Goal: Task Accomplishment & Management: Manage account settings

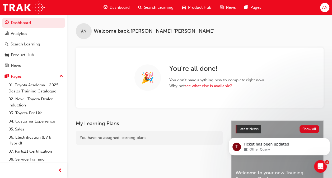
click at [157, 5] on span "Search Learning" at bounding box center [159, 7] width 30 height 6
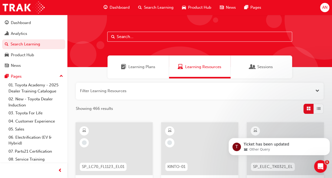
click at [157, 33] on input "text" at bounding box center [199, 37] width 185 height 10
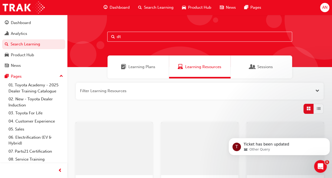
type input "dt"
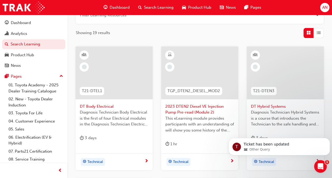
scroll to position [85, 0]
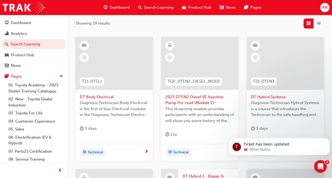
click at [101, 77] on div "T21-DTEL1" at bounding box center [92, 81] width 33 height 17
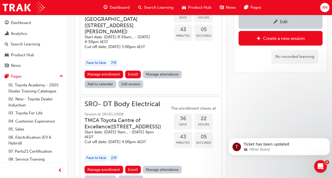
scroll to position [400, 0]
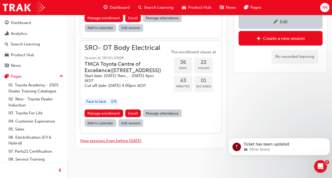
click at [126, 139] on button "View sessions from before [DATE]" at bounding box center [111, 141] width 62 height 6
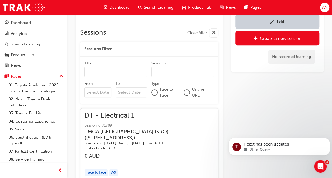
scroll to position [6273, 0]
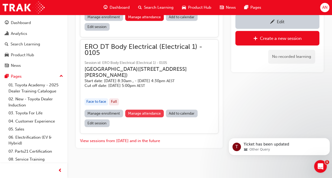
click at [153, 112] on link "Manage attendance" at bounding box center [144, 114] width 39 height 8
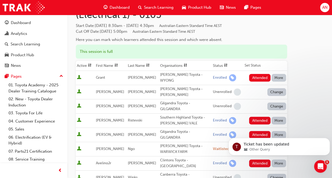
scroll to position [37, 0]
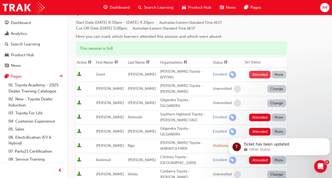
click at [258, 72] on button "Attended" at bounding box center [259, 75] width 21 height 8
click at [258, 128] on button "Attended" at bounding box center [259, 132] width 21 height 8
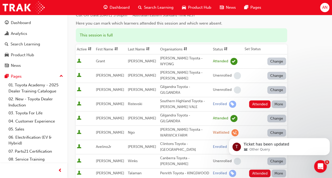
scroll to position [51, 0]
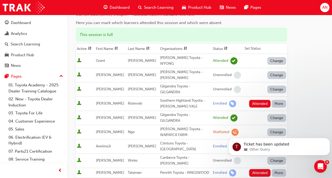
click at [281, 100] on button "More" at bounding box center [279, 104] width 15 height 8
click at [276, 106] on div "Absent" at bounding box center [271, 107] width 12 height 6
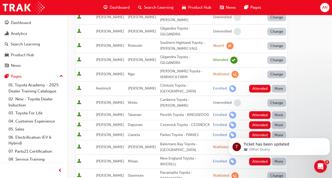
scroll to position [109, 0]
click at [254, 85] on button "Attended" at bounding box center [259, 89] width 21 height 8
click at [256, 111] on button "Attended" at bounding box center [259, 115] width 21 height 8
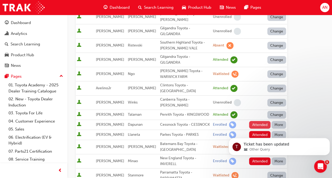
click at [257, 121] on button "Attended" at bounding box center [259, 125] width 21 height 8
click at [256, 131] on button "Attended" at bounding box center [259, 135] width 21 height 8
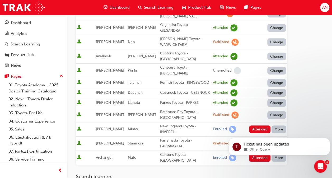
scroll to position [142, 0]
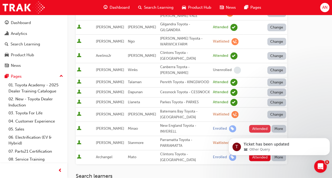
click at [256, 125] on button "Attended" at bounding box center [259, 129] width 21 height 8
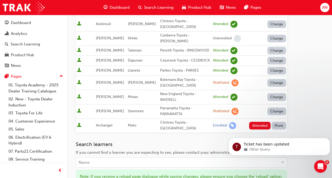
scroll to position [174, 0]
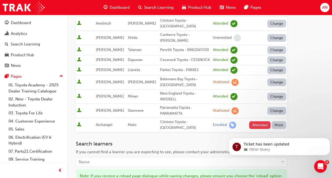
click at [257, 121] on button "Attended" at bounding box center [259, 125] width 21 height 8
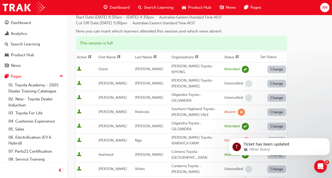
scroll to position [43, 0]
click at [270, 131] on body "T Ticket has been updated Other Query" at bounding box center [280, 145] width 102 height 33
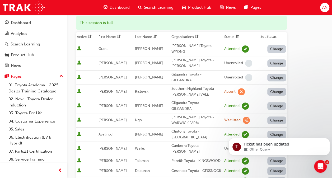
scroll to position [66, 0]
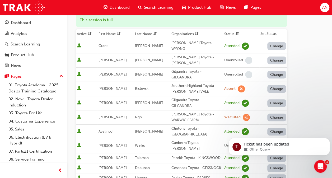
click at [278, 114] on button "Change" at bounding box center [277, 118] width 19 height 8
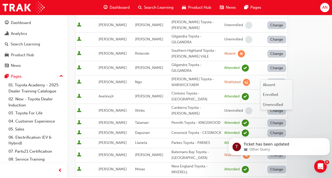
scroll to position [102, 0]
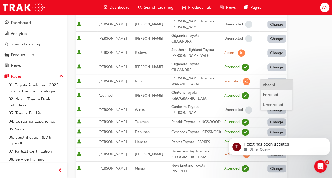
click at [271, 85] on div "Absent" at bounding box center [269, 85] width 12 height 6
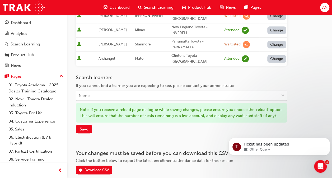
scroll to position [258, 0]
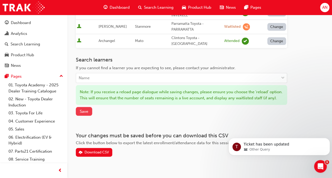
click at [87, 109] on span "Save" at bounding box center [84, 111] width 8 height 5
